Goal: Navigation & Orientation: Find specific page/section

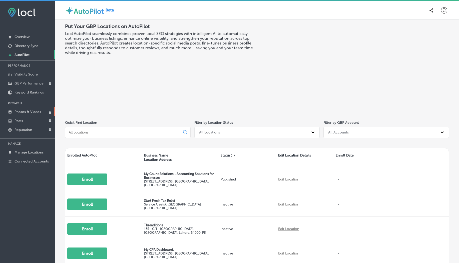
click at [36, 111] on p "Photos & Videos" at bounding box center [28, 112] width 27 height 4
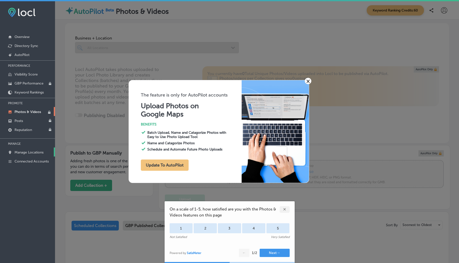
type input "0"
click at [28, 153] on p "Manage Locations" at bounding box center [29, 152] width 29 height 4
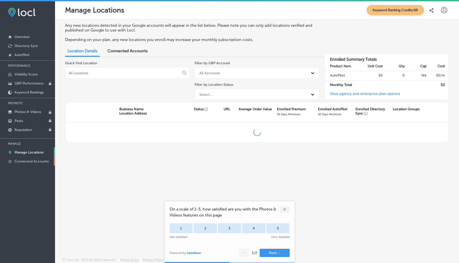
click at [30, 161] on p "Connected Accounts" at bounding box center [32, 161] width 34 height 4
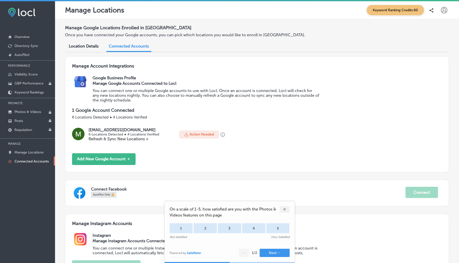
scroll to position [58, 0]
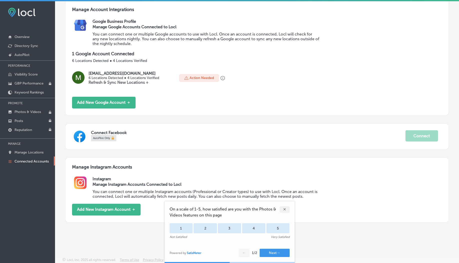
click at [287, 205] on div "✕" at bounding box center [287, 207] width 15 height 12
